Goal: Communication & Community: Answer question/provide support

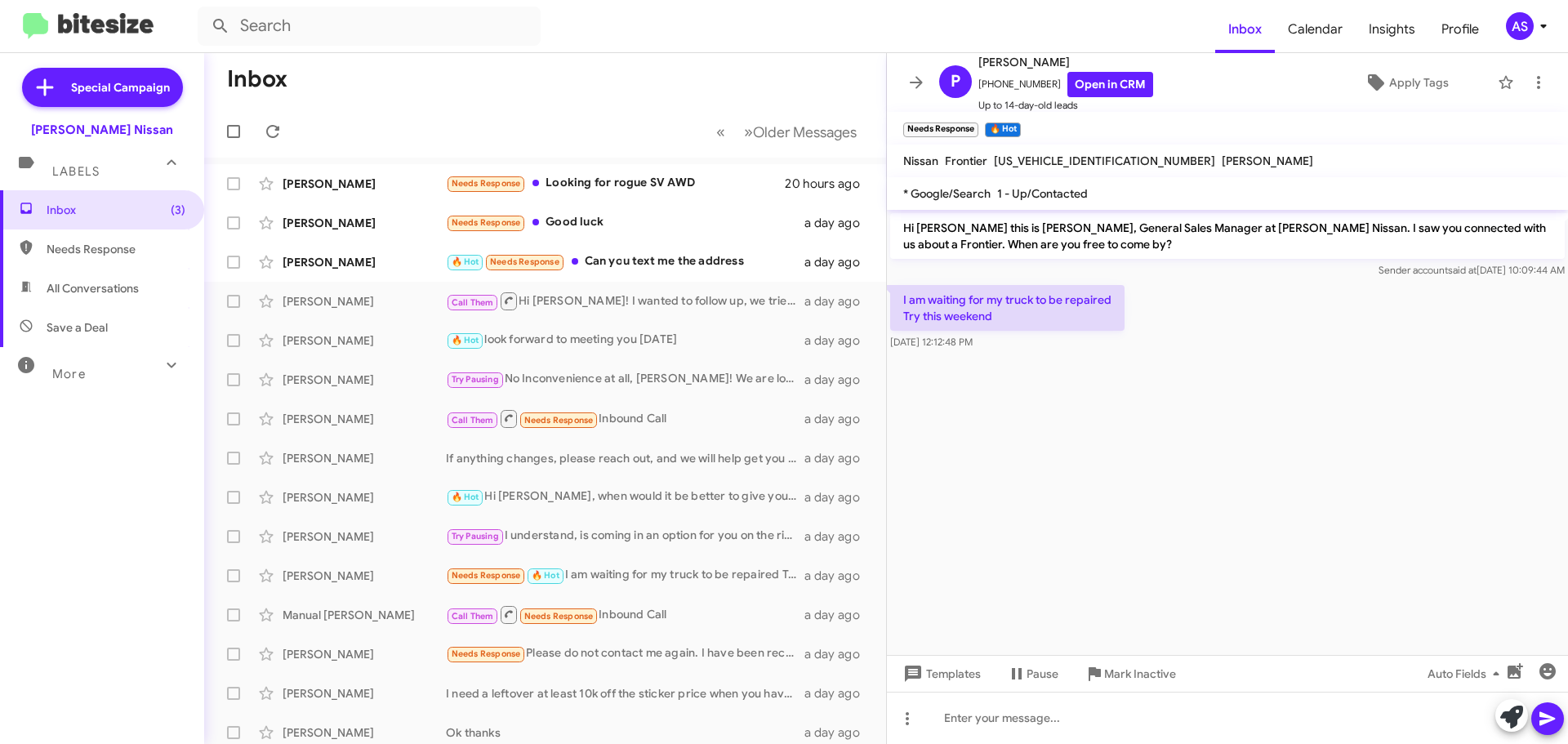
click at [33, 469] on div "Inbox (3) Needs Response All Conversations Save a Deal More Important 🔥 Hot App…" at bounding box center [102, 414] width 204 height 447
click at [105, 513] on div "Inbox (3) Needs Response All Conversations Save a Deal More Important 🔥 Hot App…" at bounding box center [102, 414] width 204 height 447
click at [52, 511] on div "Inbox (3) Needs Response All Conversations Save a Deal More Important 🔥 Hot App…" at bounding box center [102, 414] width 204 height 447
click at [982, 468] on cdk-virtual-scroll-viewport "Hi [PERSON_NAME] this is [PERSON_NAME], General Sales Manager at [PERSON_NAME] …" at bounding box center [1227, 433] width 681 height 445
click at [122, 506] on div "Inbox (3) Needs Response All Conversations Save a Deal More Important 🔥 Hot App…" at bounding box center [102, 414] width 204 height 447
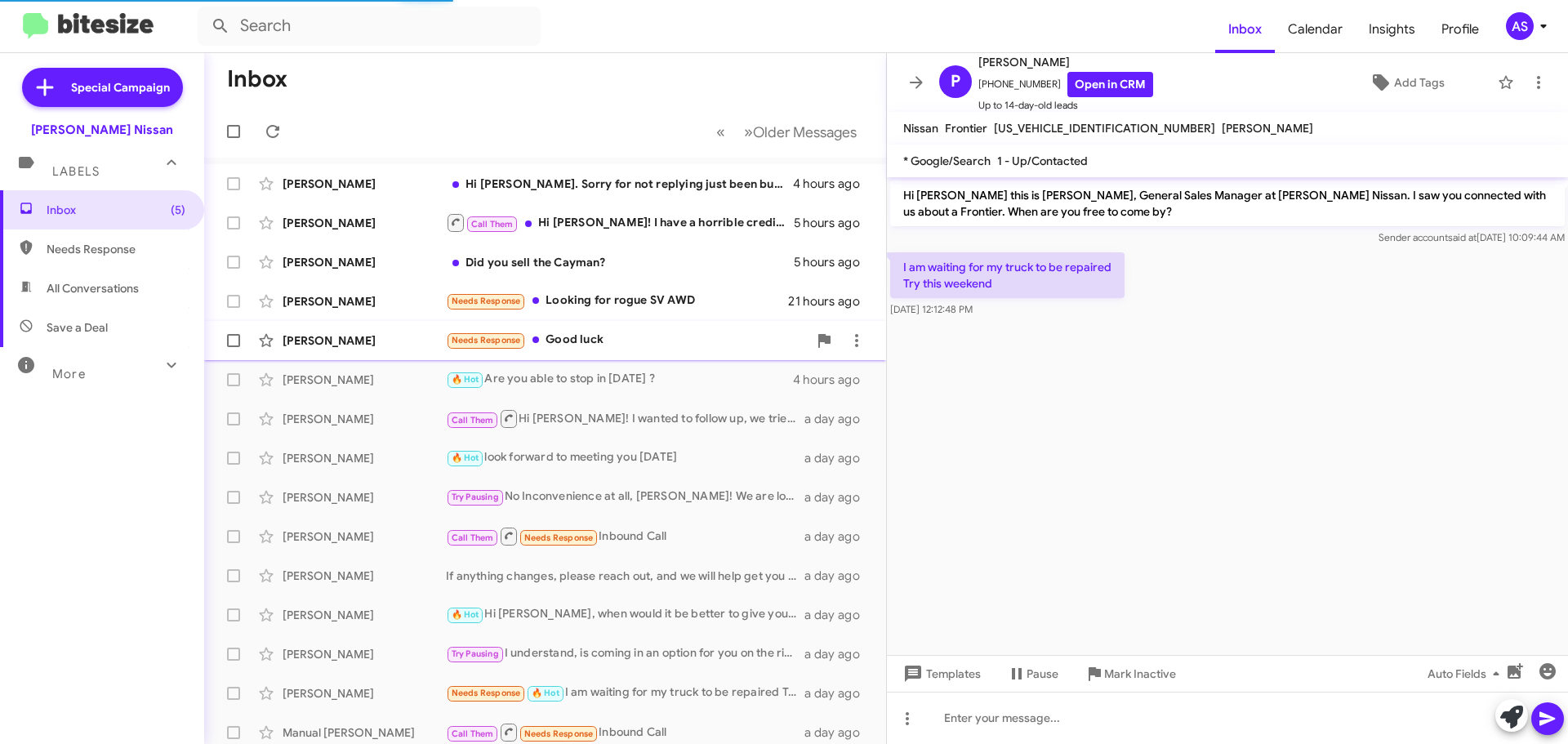
click at [600, 345] on div "Needs Response Good luck" at bounding box center [627, 341] width 362 height 19
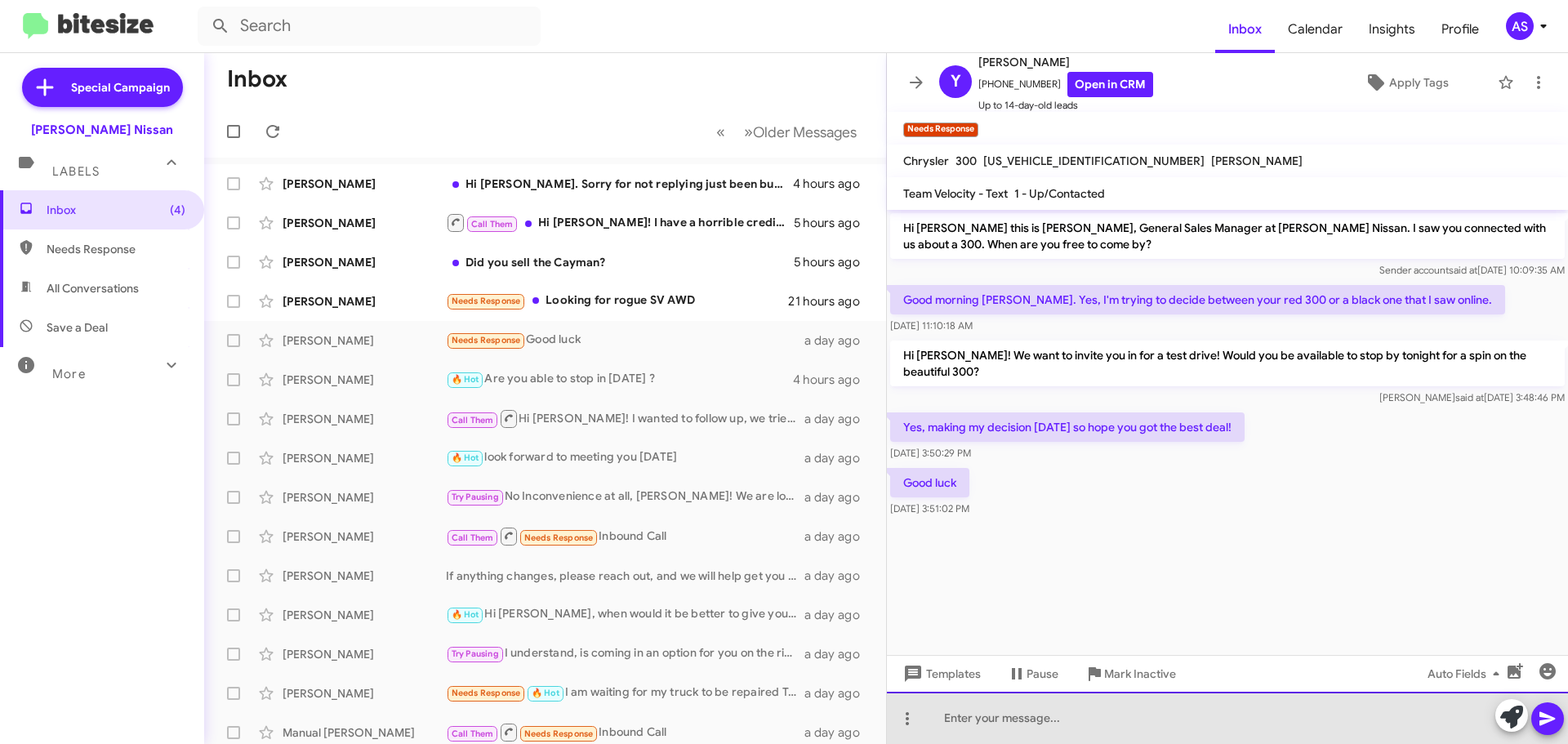
click at [1195, 713] on div at bounding box center [1227, 718] width 681 height 52
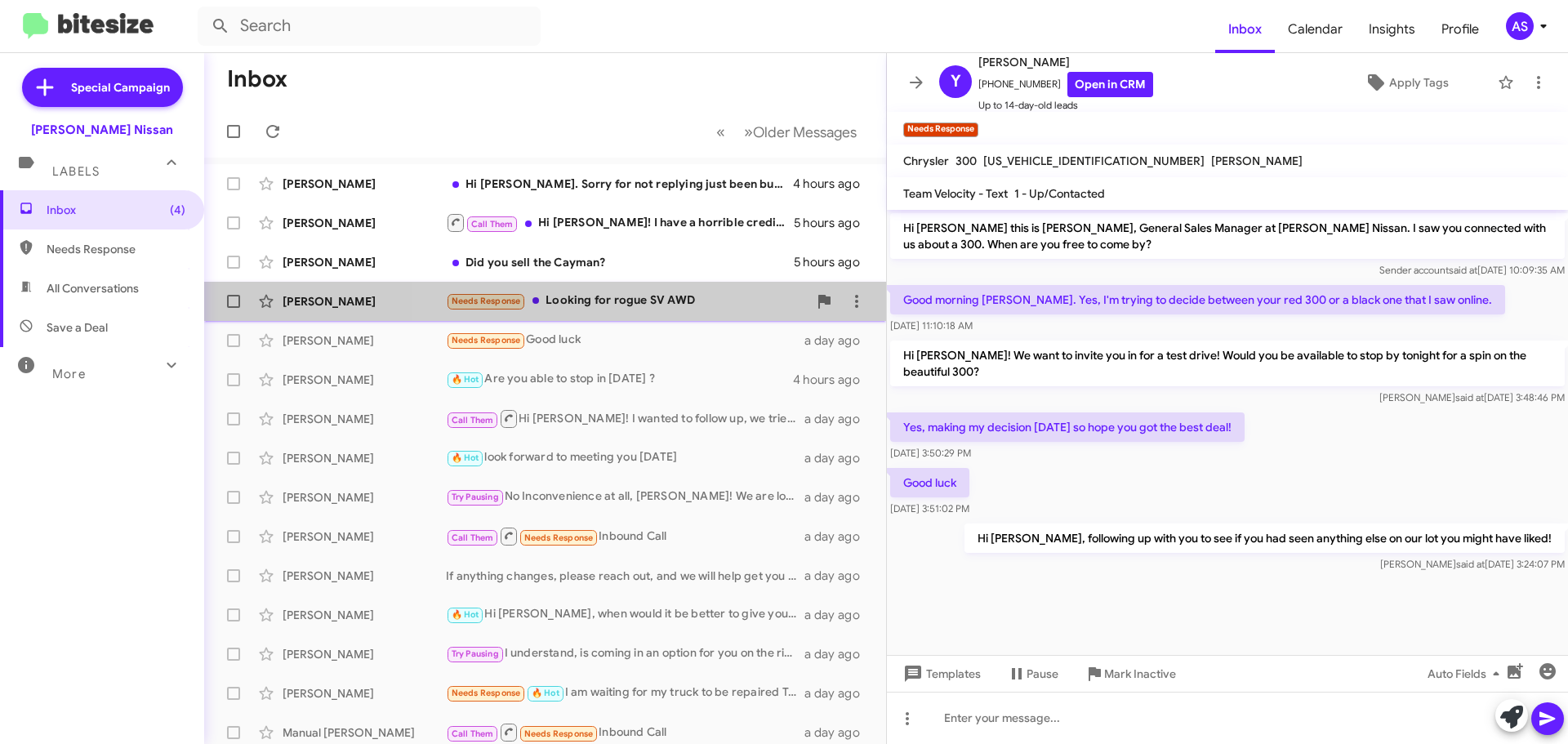
click at [698, 306] on div "Needs Response Looking for rogue SV AWD" at bounding box center [627, 301] width 362 height 19
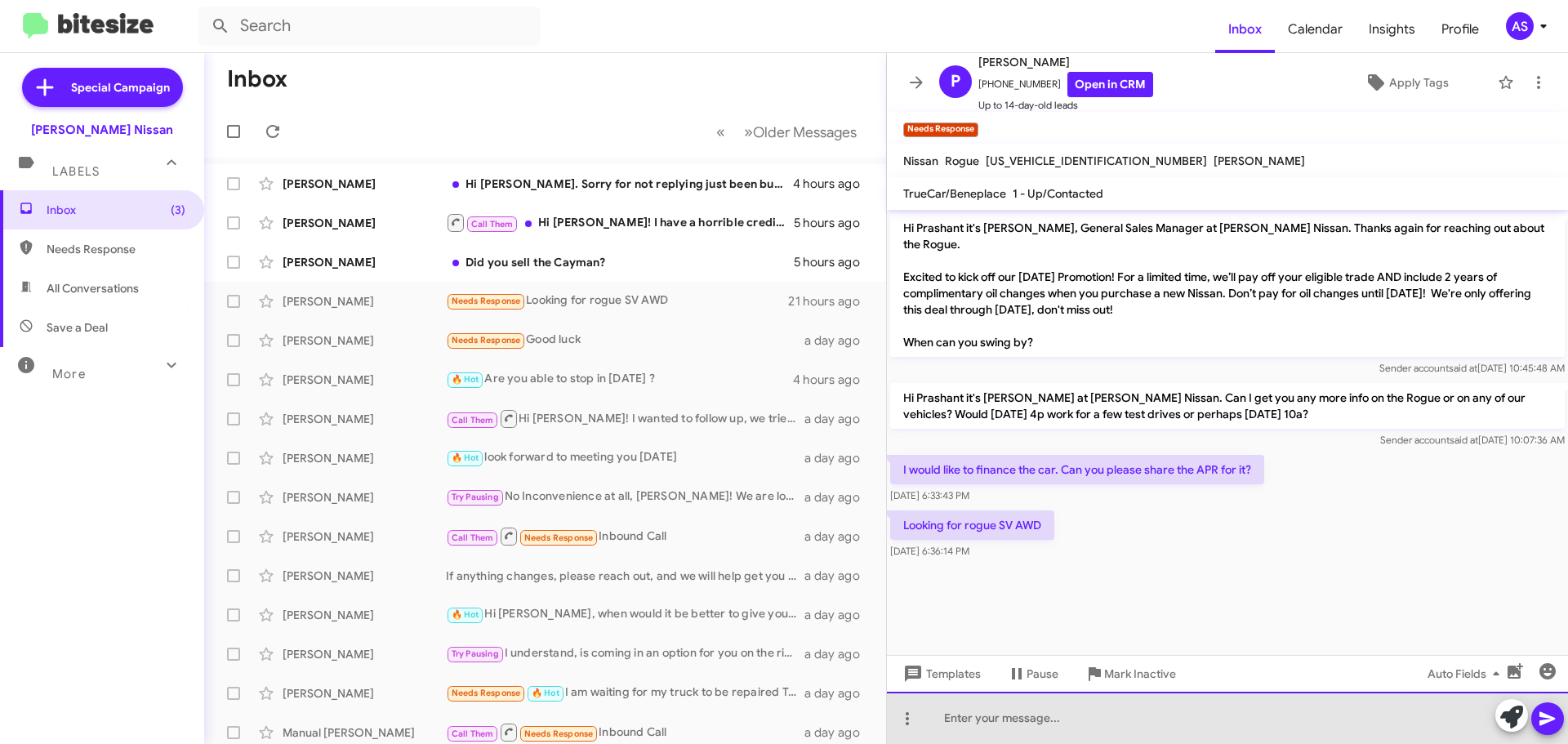
click at [1071, 716] on div at bounding box center [1227, 718] width 681 height 52
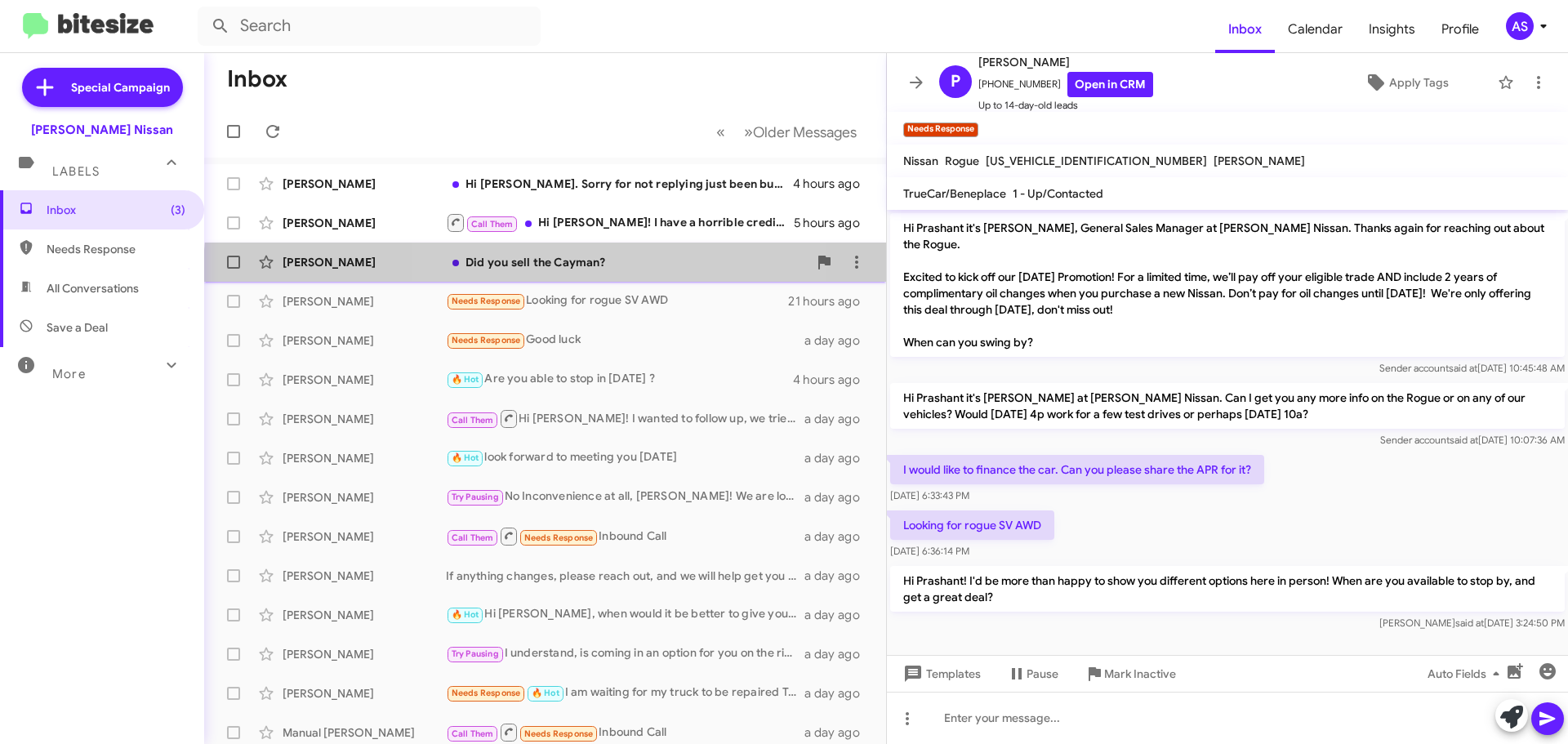
click at [597, 274] on div "Greg Follis Did you sell the Cayman? 5 hours ago" at bounding box center [544, 262] width 655 height 33
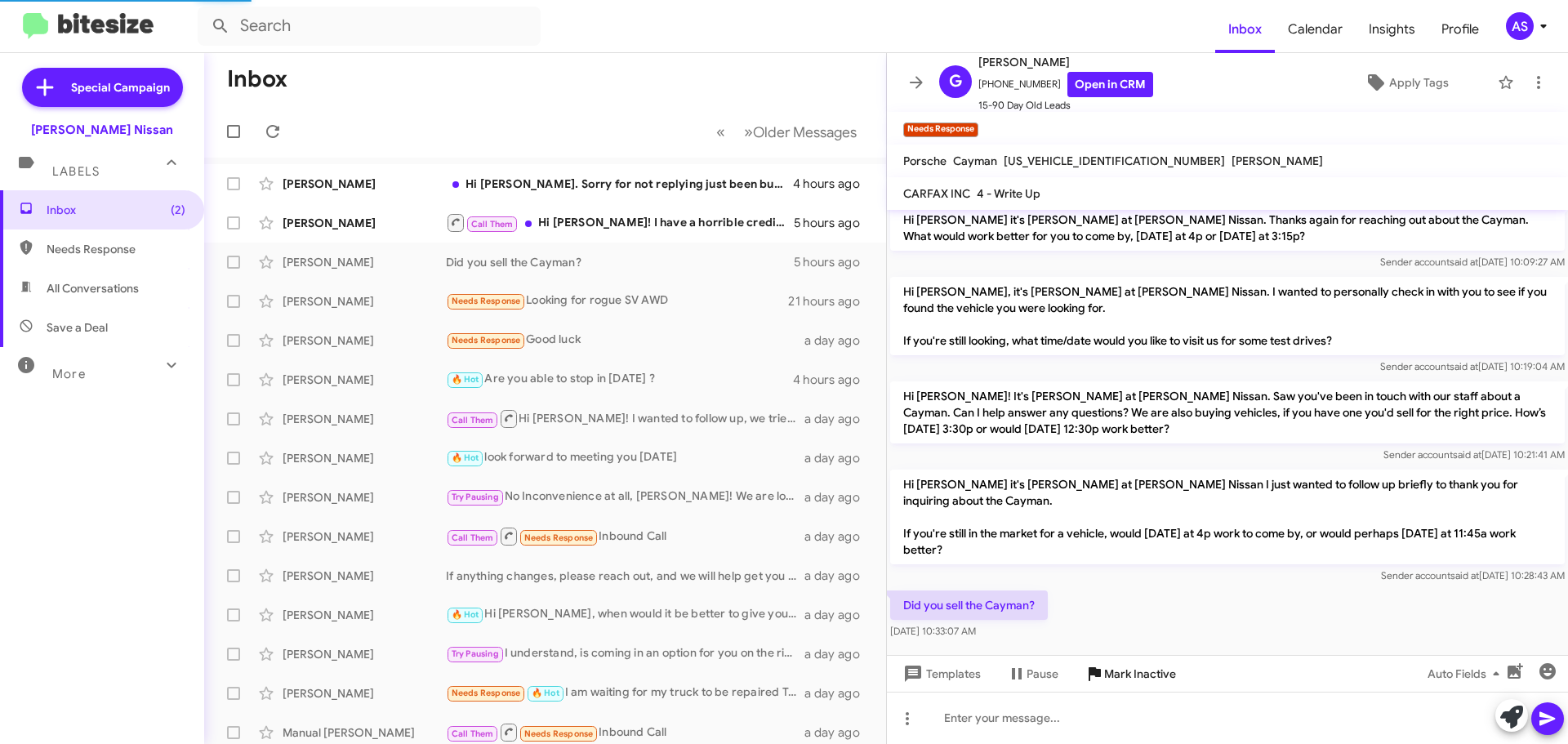
scroll to position [217, 0]
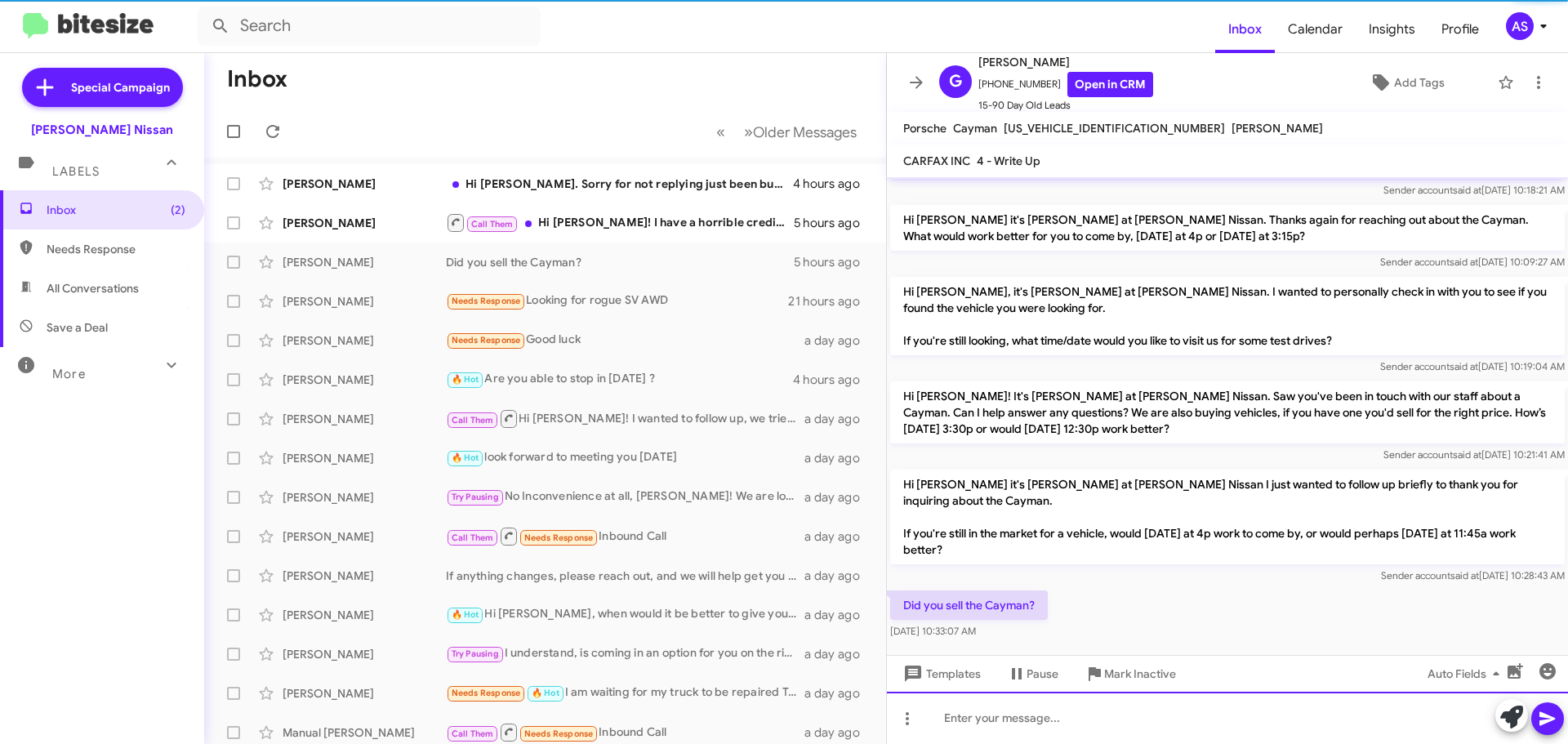
drag, startPoint x: 1152, startPoint y: 704, endPoint x: 1141, endPoint y: 715, distance: 15.6
click at [1152, 705] on div at bounding box center [1227, 718] width 681 height 52
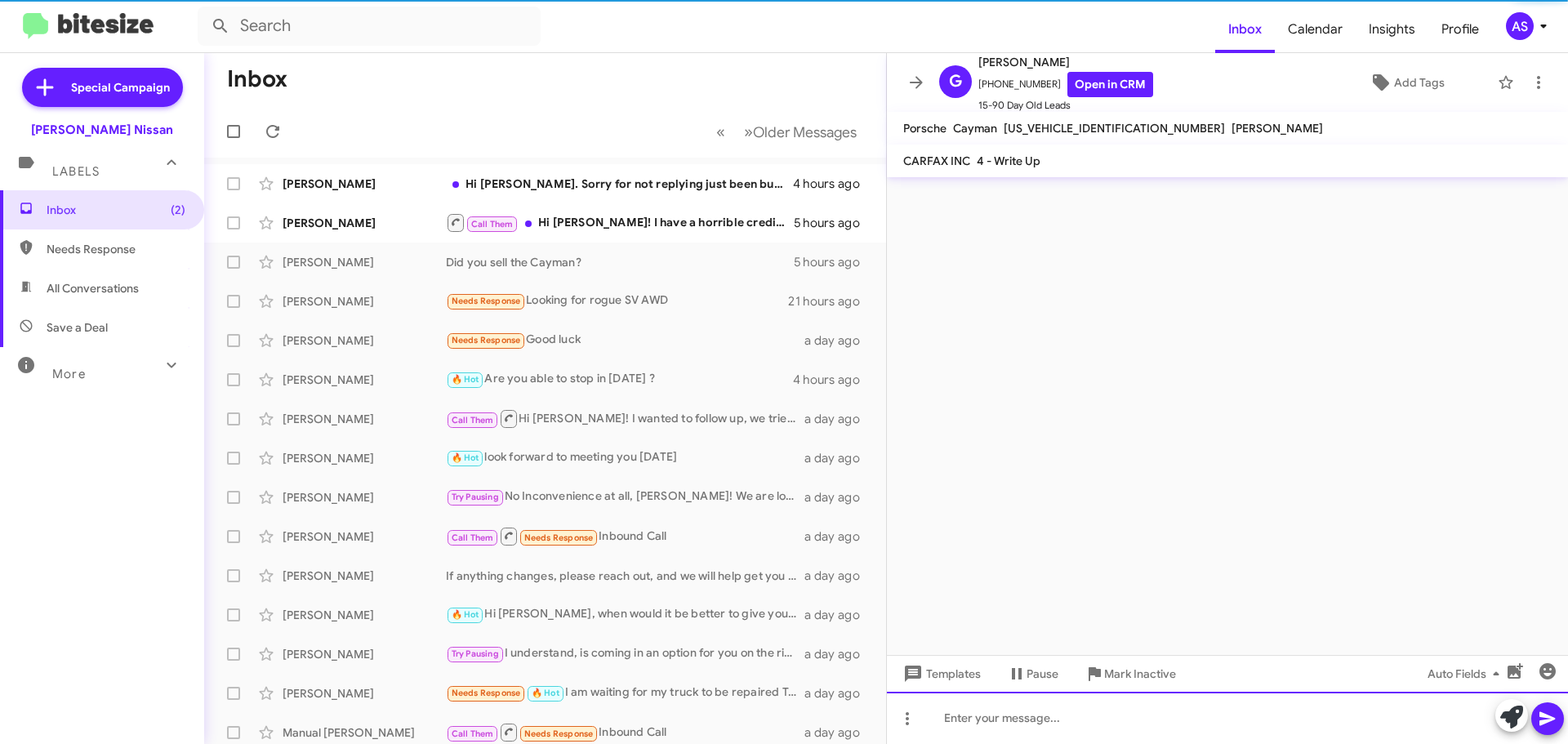
scroll to position [0, 0]
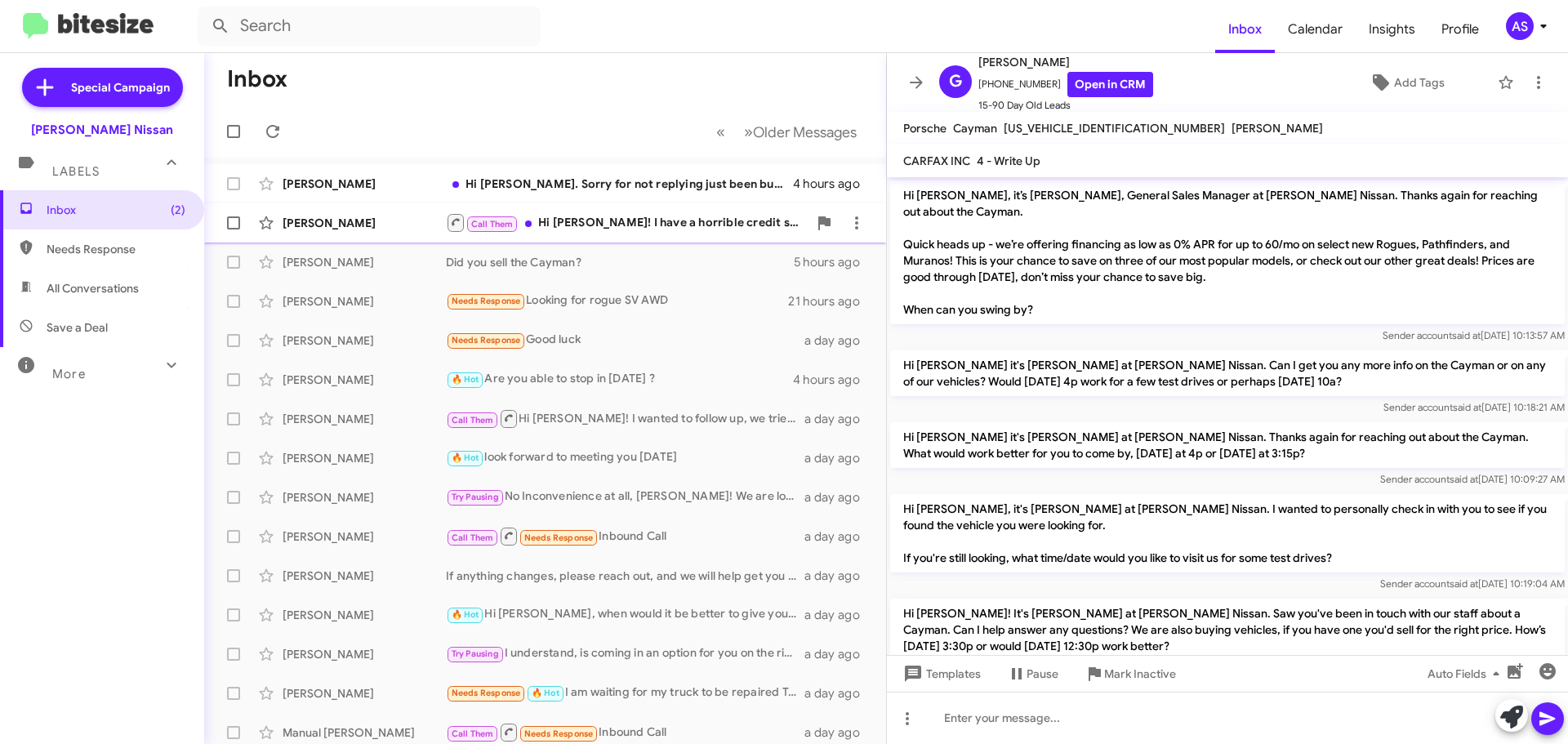
click at [689, 228] on div "Call Them Hi Shawn! I have a horrible credit score due to a family member knowi…" at bounding box center [627, 222] width 362 height 20
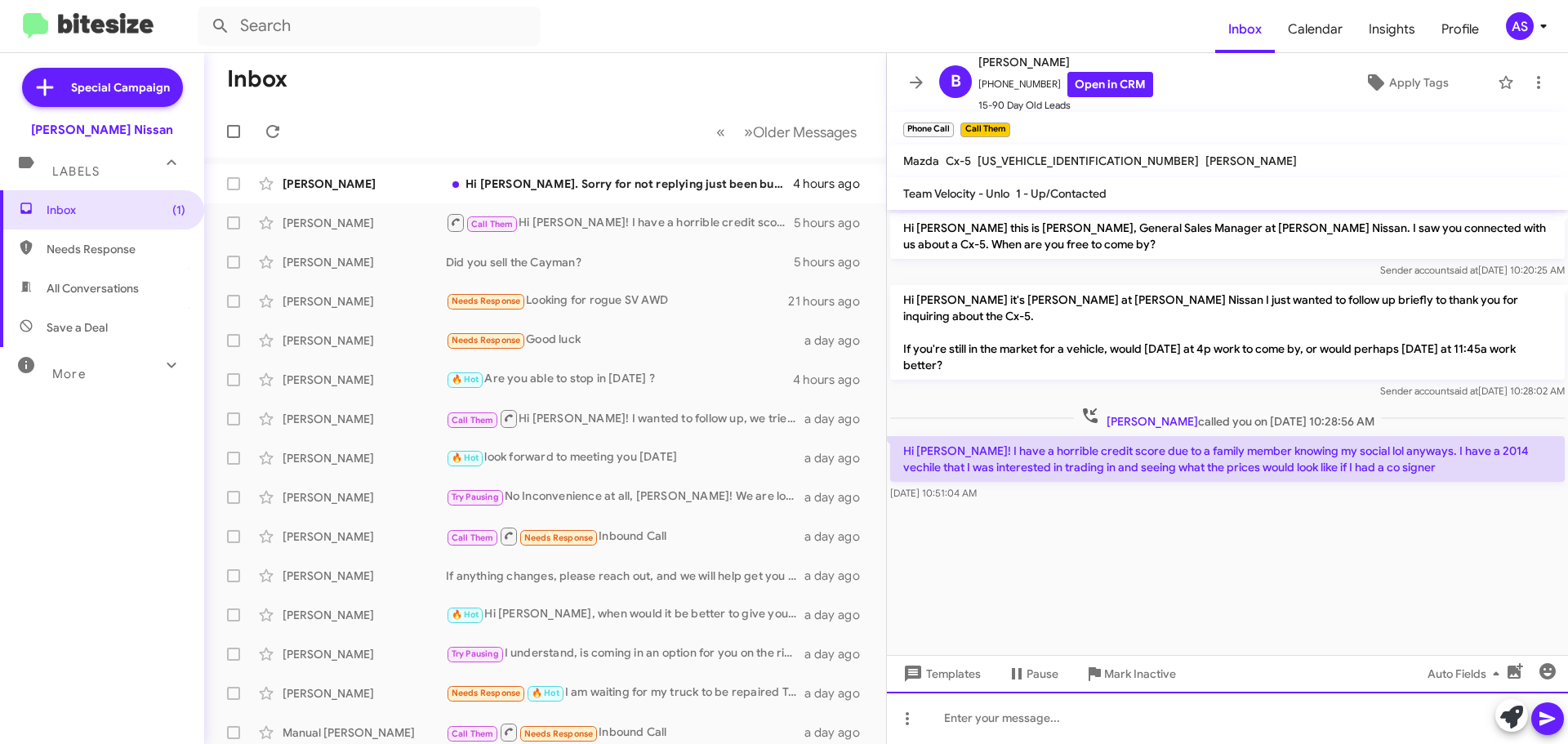
click at [1105, 725] on div at bounding box center [1227, 718] width 681 height 52
